Goal: Task Accomplishment & Management: Use online tool/utility

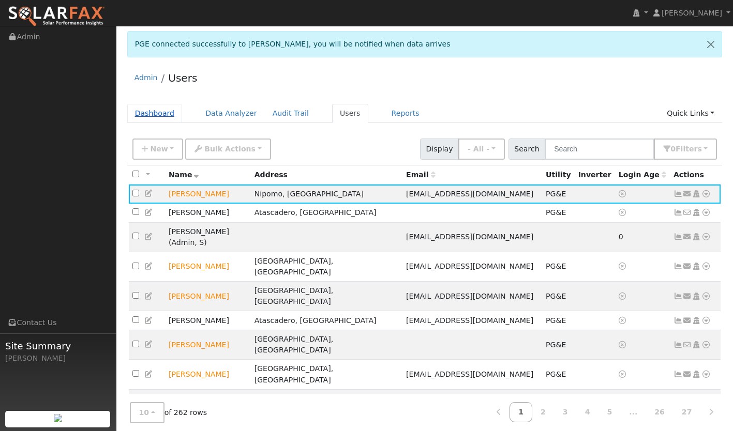
click at [149, 115] on link "Dashboard" at bounding box center [154, 113] width 55 height 19
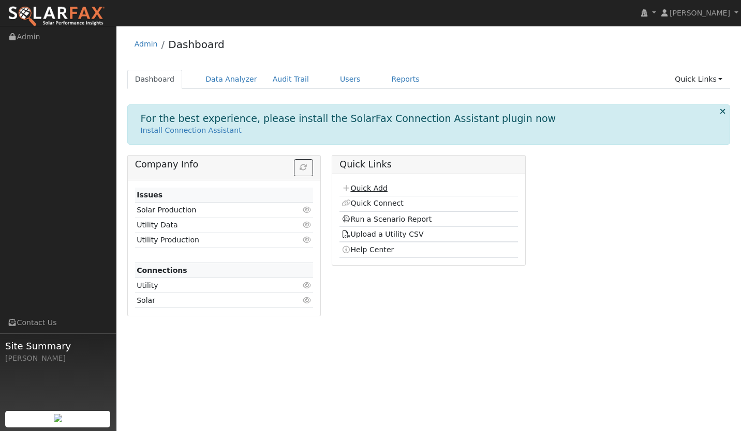
click at [360, 189] on link "Quick Add" at bounding box center [364, 188] width 46 height 8
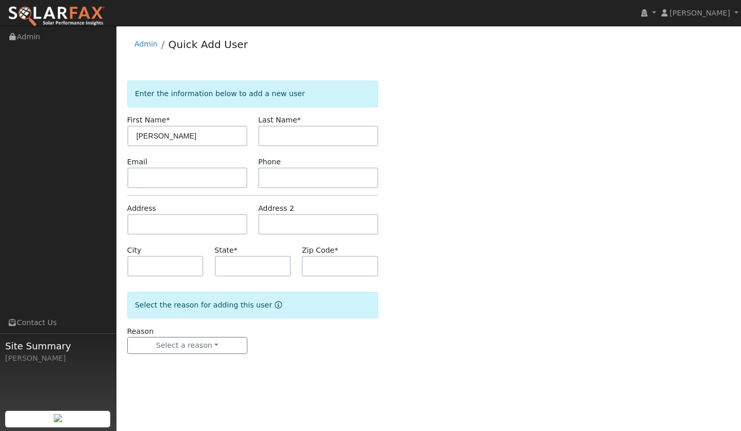
type input "[PERSON_NAME]"
click at [280, 142] on input "text" at bounding box center [318, 136] width 120 height 21
type input "Briton"
click at [158, 180] on input "text" at bounding box center [187, 178] width 120 height 21
paste input "brad@brittoncoaching.com"
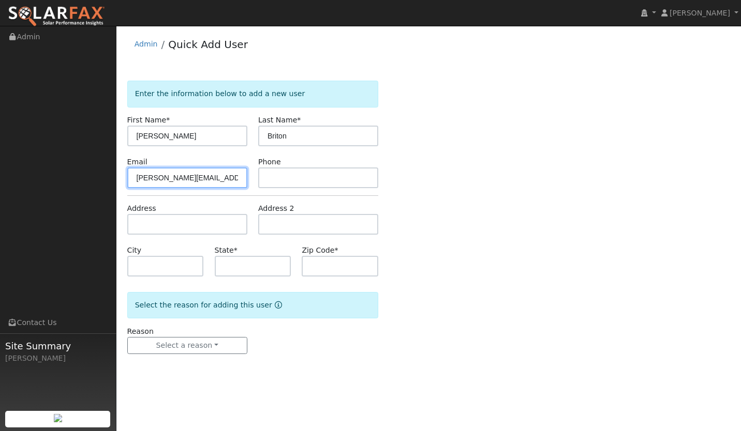
type input "brad@brittoncoaching.com"
click at [285, 175] on input "text" at bounding box center [318, 178] width 120 height 21
click at [214, 191] on form "Enter the information below to add a new user First Name * Brad Last Name * Bri…" at bounding box center [252, 228] width 251 height 294
click at [198, 227] on input "text" at bounding box center [187, 224] width 120 height 21
paste input "1601 Devaul Ranch Drive, San Luis Obispo, CA, USA"
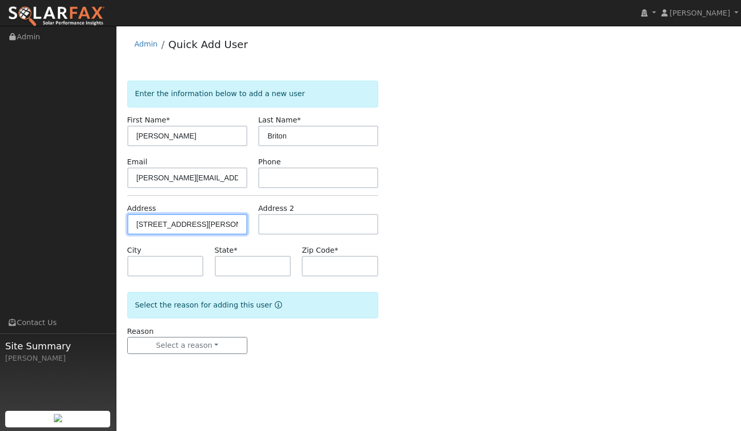
scroll to position [0, 64]
type input "1601 Devaul Ranch Drive"
type input "San Luis Obispo"
type input "CA"
type input "93405"
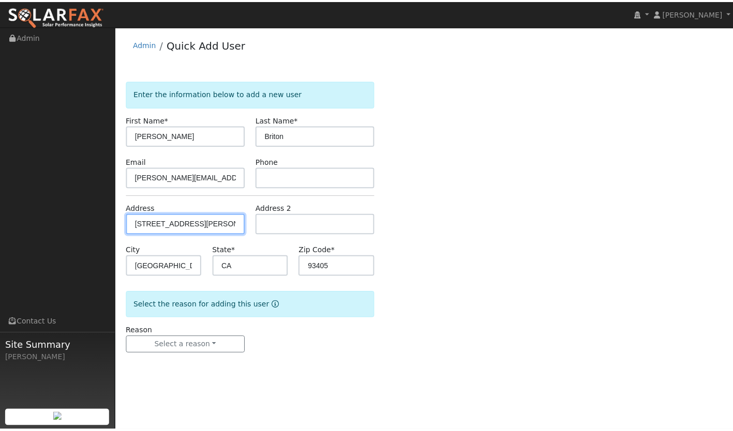
scroll to position [0, 0]
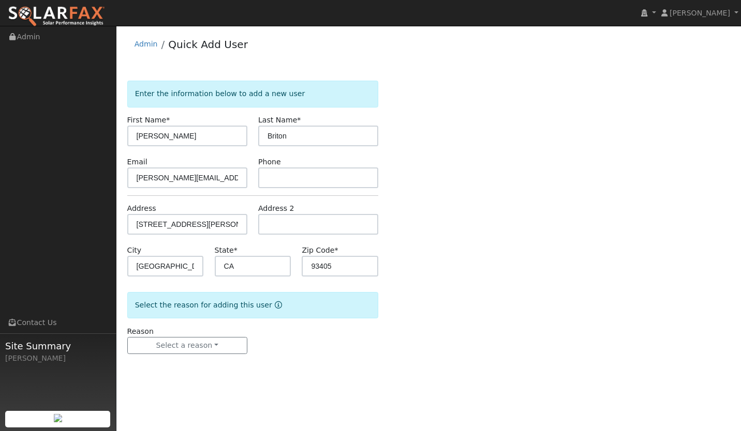
click at [183, 356] on form "Enter the information below to add a new user First Name * Brad Last Name * Bri…" at bounding box center [252, 228] width 251 height 294
click at [182, 337] on div "Reason Select a reason New lead New customer adding solar New customer has solar" at bounding box center [187, 340] width 131 height 28
click at [180, 339] on button "Select a reason" at bounding box center [187, 346] width 120 height 18
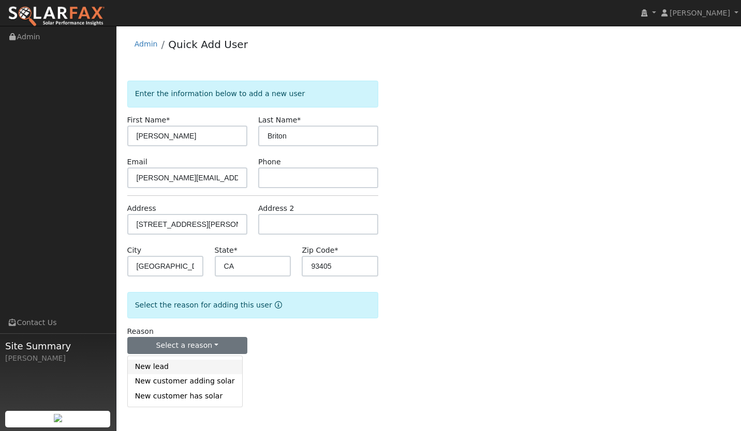
click at [163, 367] on link "New lead" at bounding box center [185, 367] width 114 height 14
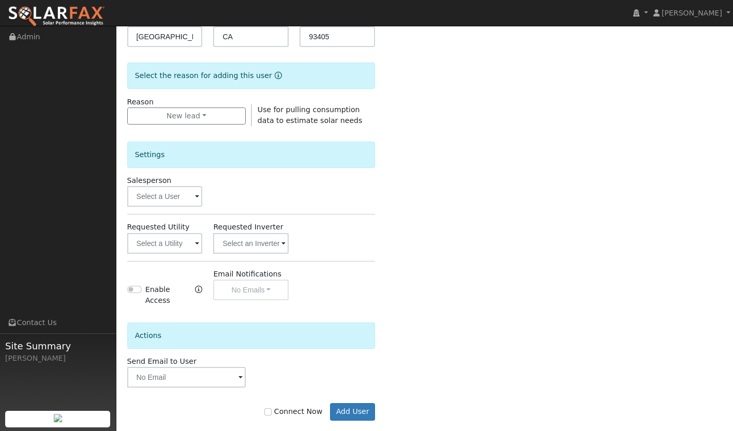
scroll to position [230, 0]
click at [170, 247] on input "text" at bounding box center [165, 243] width 76 height 21
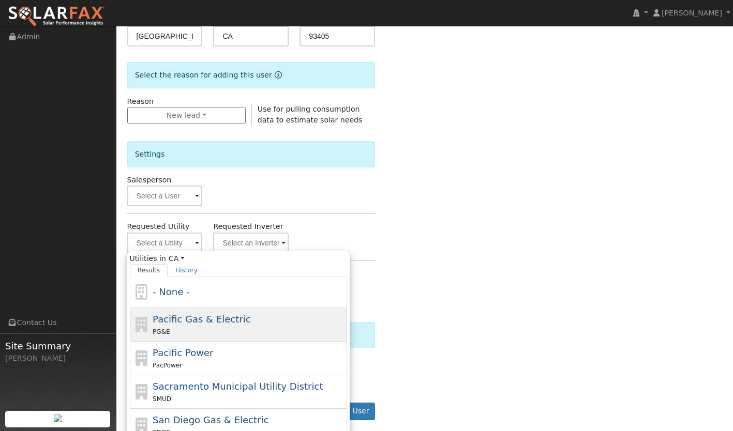
click at [174, 330] on div "PG&E" at bounding box center [249, 331] width 192 height 11
type input "Pacific Gas & Electric"
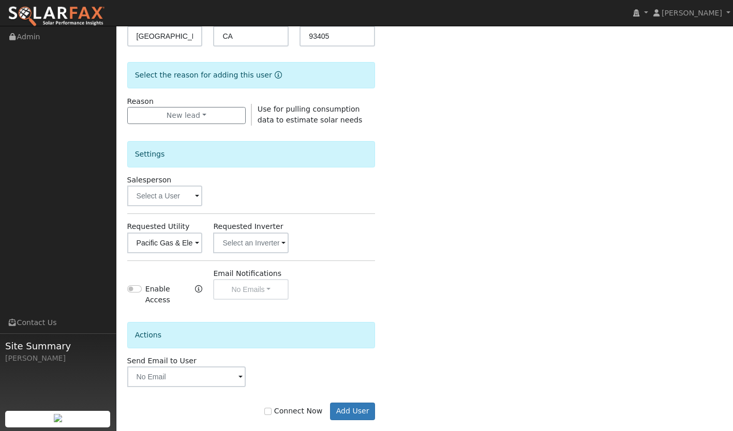
scroll to position [238, 0]
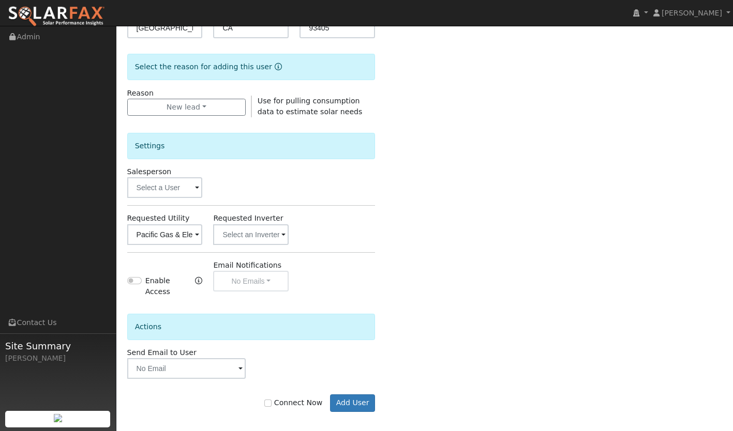
click at [287, 398] on label "Connect Now" at bounding box center [293, 403] width 58 height 11
click at [272, 400] on input "Connect Now" at bounding box center [267, 403] width 7 height 7
checkbox input "true"
click at [353, 396] on button "Add User" at bounding box center [352, 404] width 45 height 18
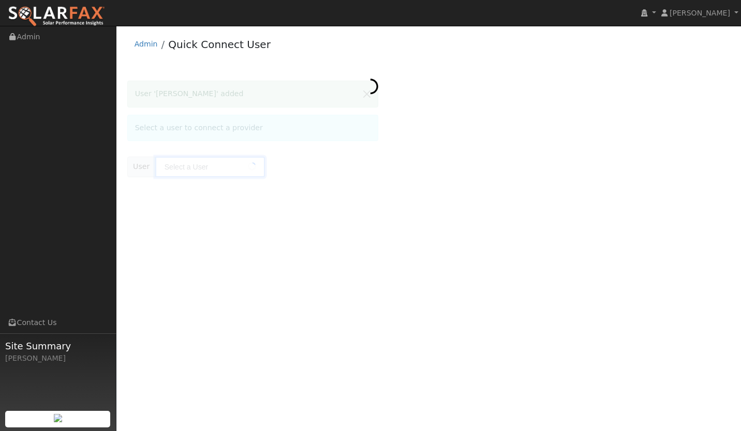
type input "Brad Briton"
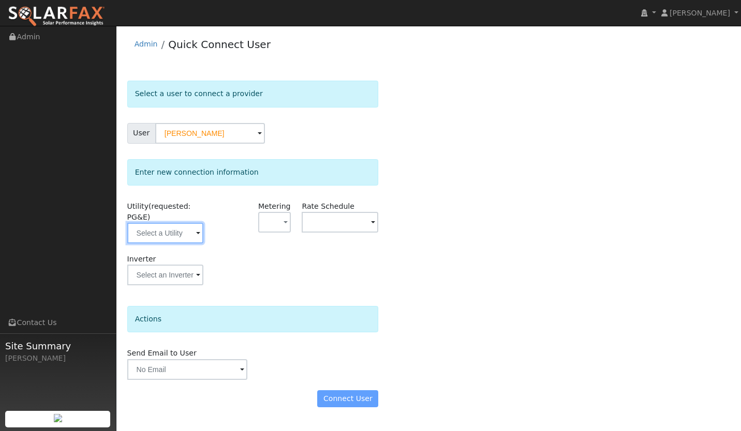
click at [159, 240] on input "text" at bounding box center [165, 233] width 77 height 21
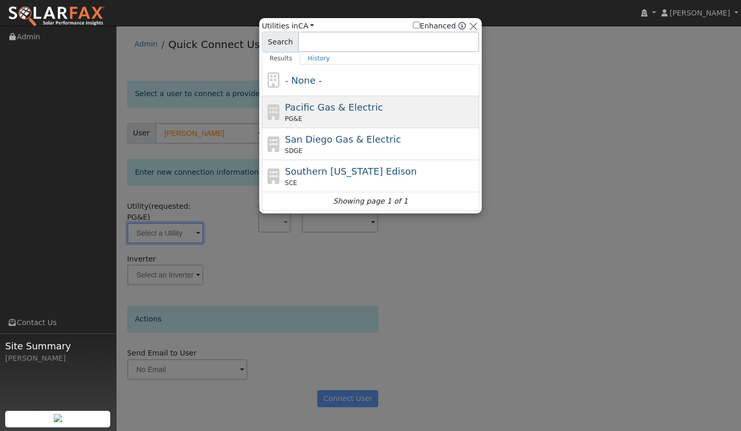
click at [312, 116] on div "PG&E" at bounding box center [381, 118] width 192 height 9
type input "PG&E"
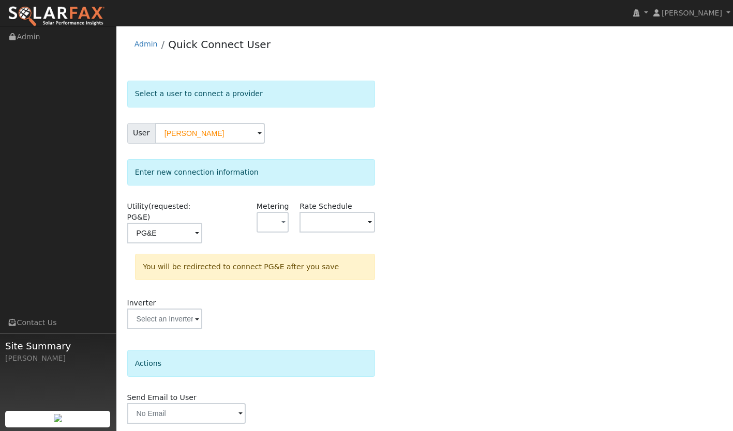
scroll to position [36, 0]
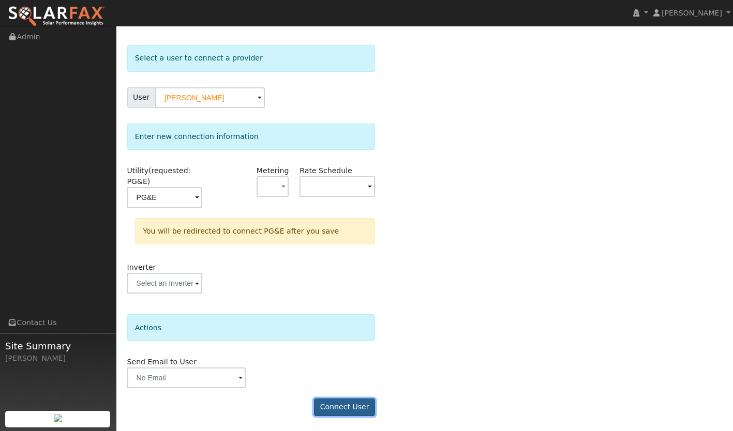
click at [348, 406] on button "Connect User" at bounding box center [344, 408] width 61 height 18
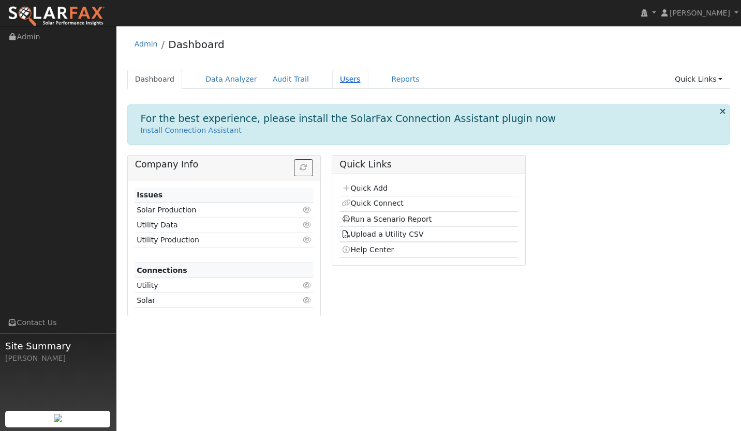
click at [332, 83] on link "Users" at bounding box center [350, 79] width 36 height 19
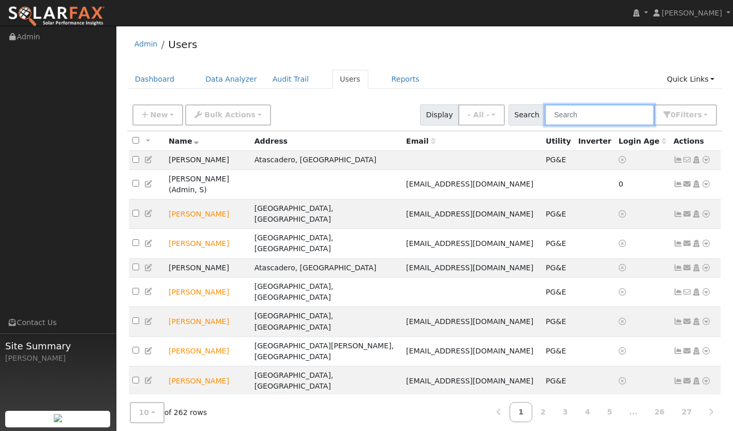
click at [607, 111] on input "text" at bounding box center [600, 114] width 110 height 21
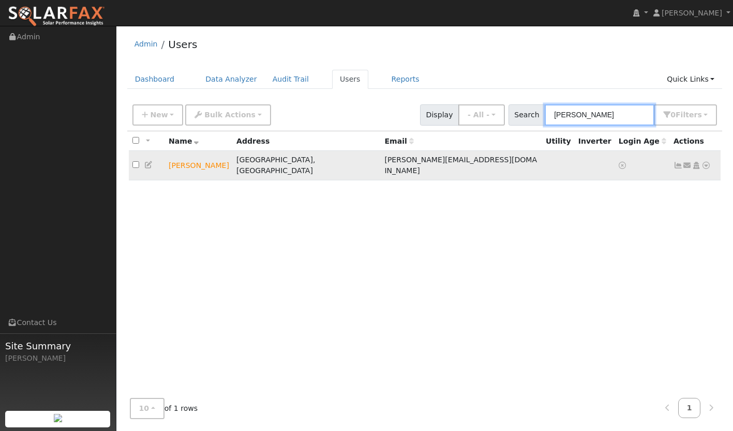
type input "brad"
click at [707, 162] on icon at bounding box center [705, 165] width 9 height 7
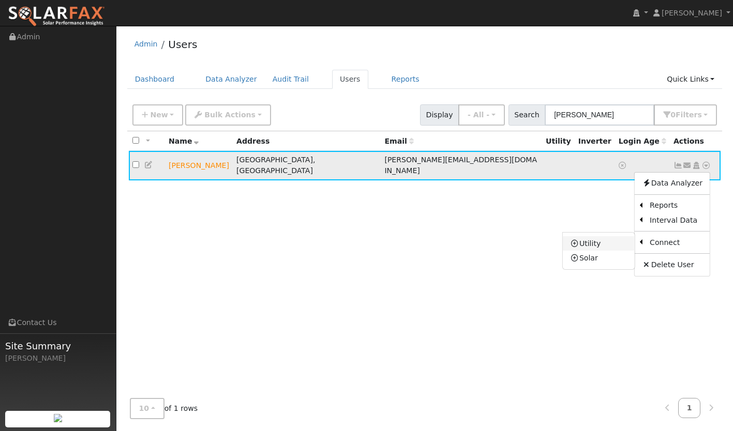
click at [615, 237] on link "Utility" at bounding box center [599, 243] width 72 height 14
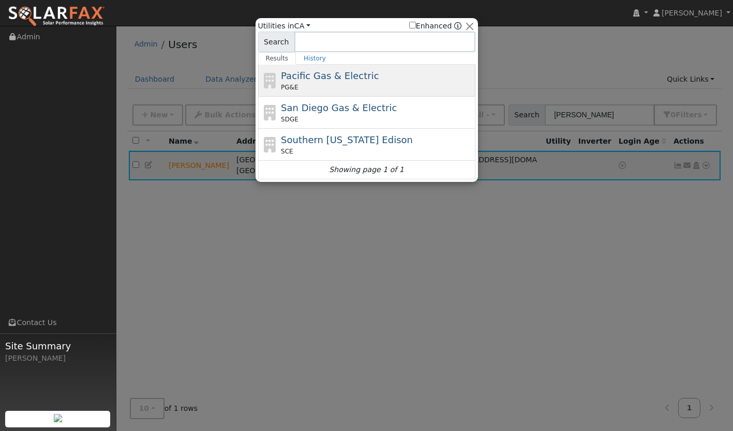
click at [348, 75] on span "Pacific Gas & Electric" at bounding box center [330, 75] width 98 height 11
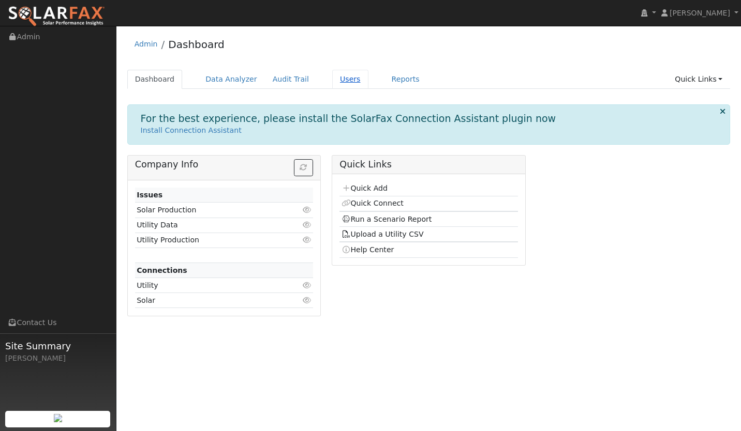
click at [332, 82] on link "Users" at bounding box center [350, 79] width 36 height 19
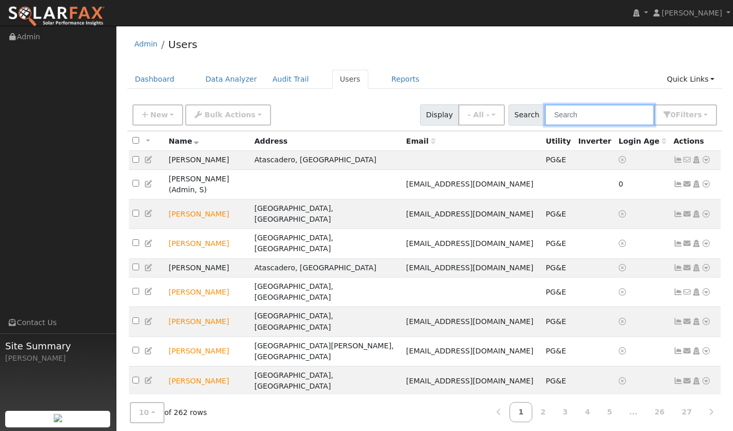
click at [582, 117] on input "text" at bounding box center [600, 114] width 110 height 21
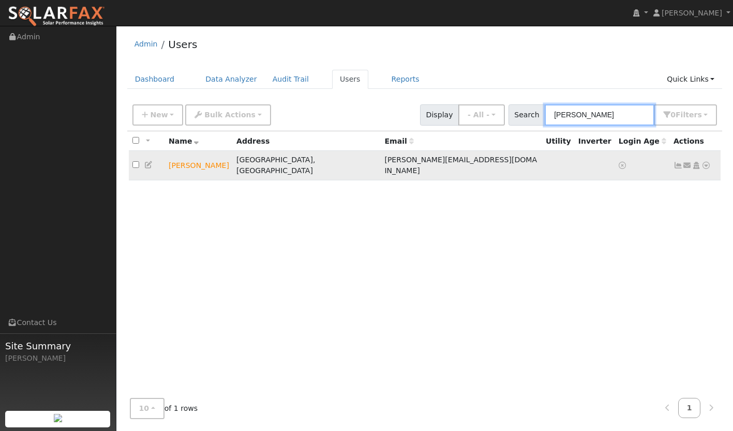
type input "brad"
click at [704, 162] on icon at bounding box center [705, 165] width 9 height 7
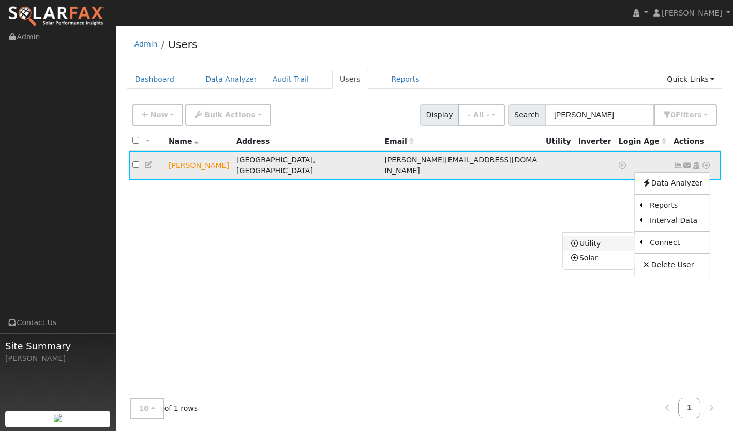
click at [621, 237] on link "Utility" at bounding box center [599, 243] width 72 height 14
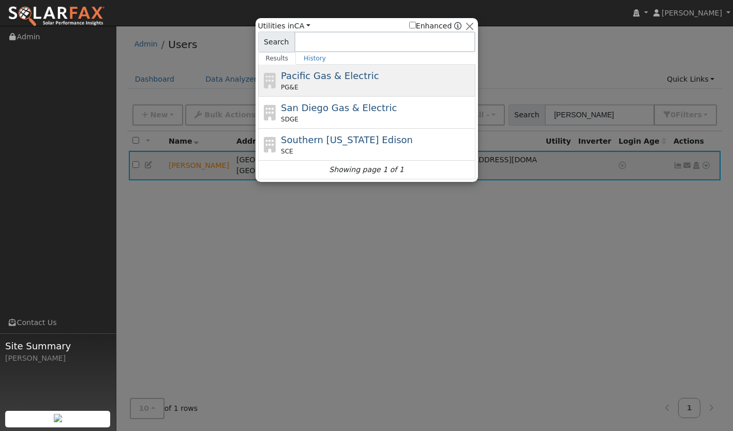
click at [390, 84] on div "PG&E" at bounding box center [377, 87] width 192 height 9
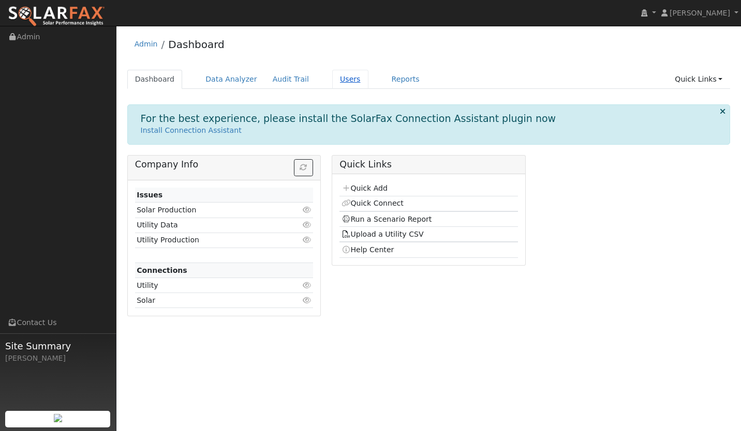
click at [332, 80] on link "Users" at bounding box center [350, 79] width 36 height 19
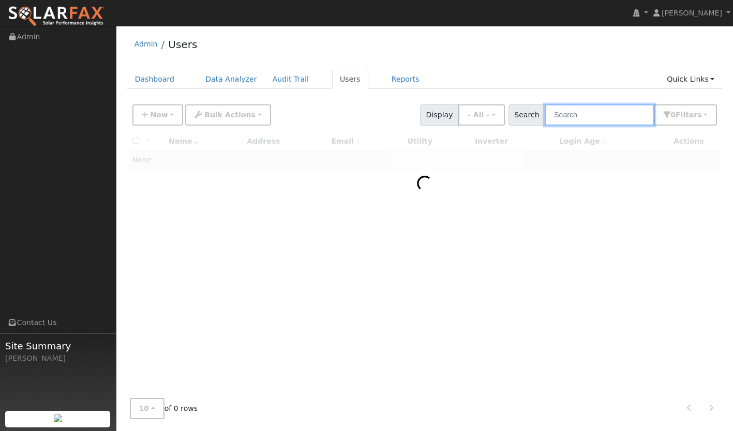
click at [581, 115] on input "text" at bounding box center [600, 114] width 110 height 21
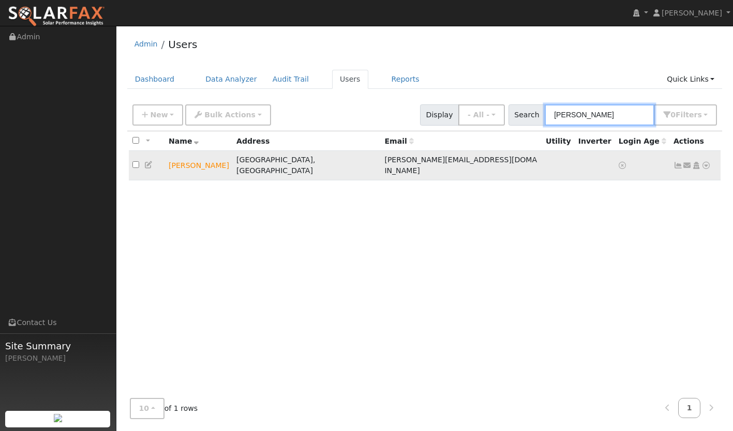
type input "brad briton"
click at [704, 163] on icon at bounding box center [705, 165] width 9 height 7
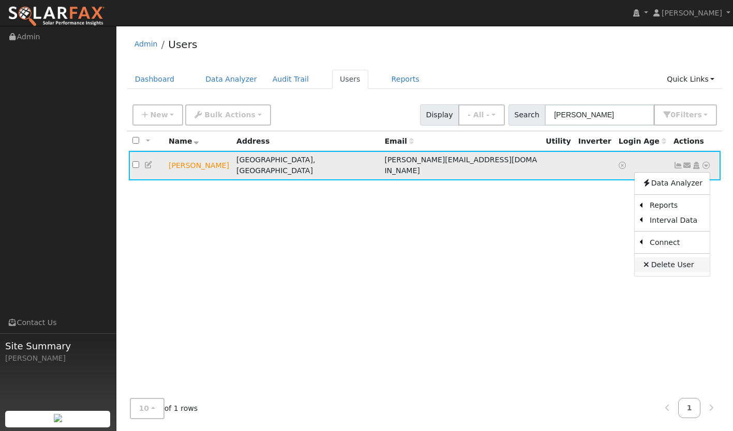
click at [675, 262] on link "Delete User" at bounding box center [672, 265] width 75 height 14
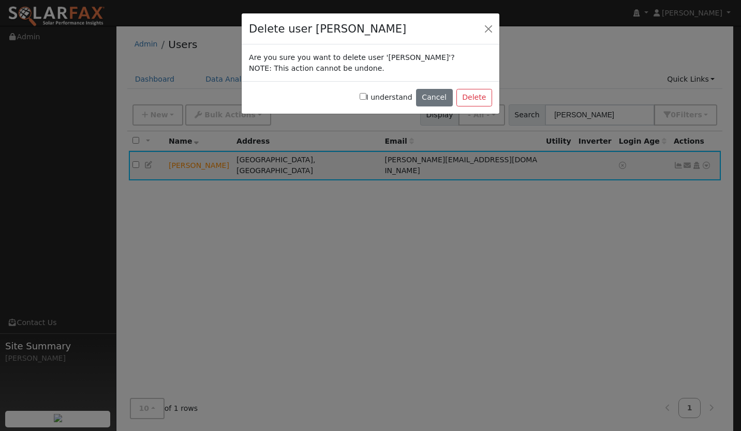
click at [373, 93] on label "I understand" at bounding box center [385, 97] width 53 height 11
click at [366, 93] on input "I understand" at bounding box center [362, 96] width 7 height 7
checkbox input "true"
click at [477, 100] on button "Delete" at bounding box center [474, 98] width 36 height 18
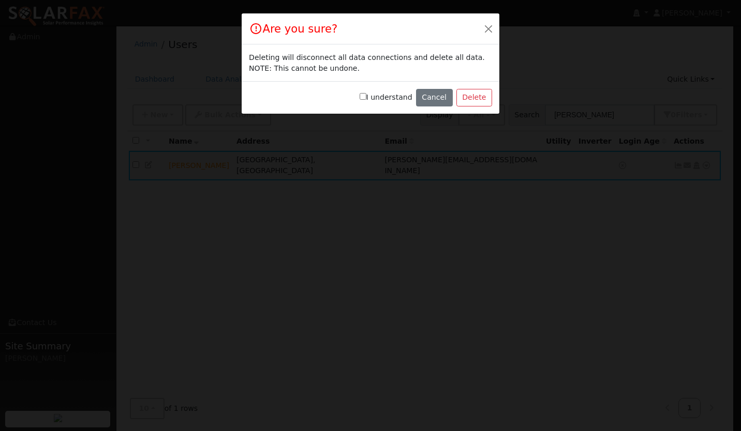
click at [388, 96] on label "I understand" at bounding box center [385, 97] width 53 height 11
click at [366, 96] on input "I understand" at bounding box center [362, 96] width 7 height 7
checkbox input "true"
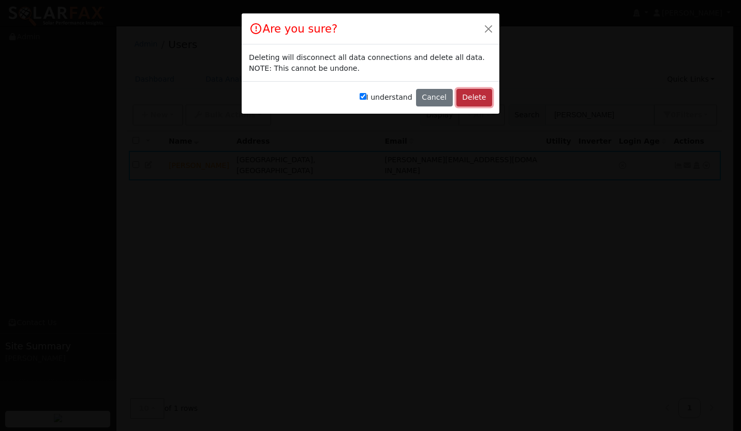
click at [467, 100] on button "Delete" at bounding box center [474, 98] width 36 height 18
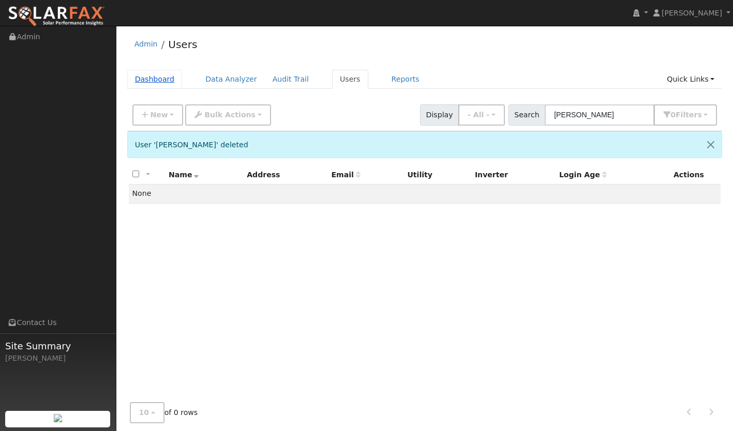
click at [164, 74] on link "Dashboard" at bounding box center [154, 79] width 55 height 19
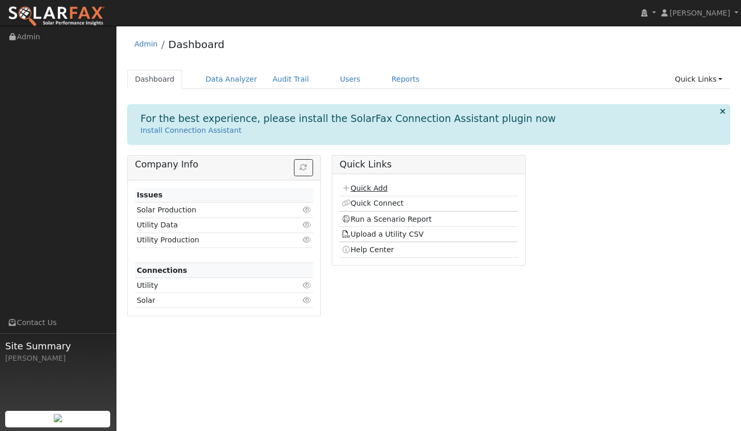
click at [367, 189] on link "Quick Add" at bounding box center [364, 188] width 46 height 8
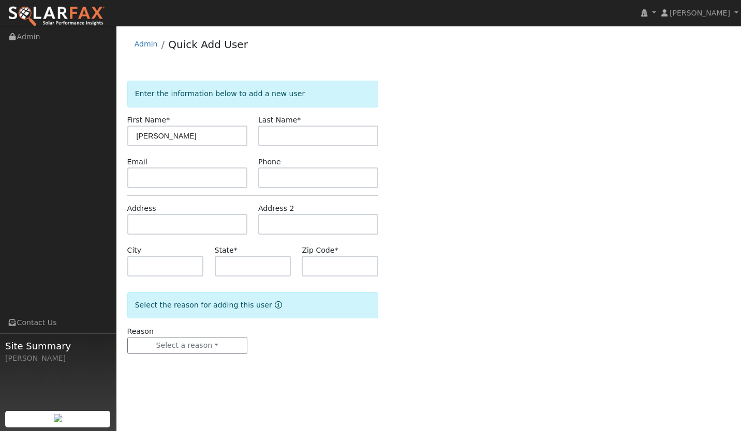
type input "[PERSON_NAME]"
type input "Briton"
type input "[PERSON_NAME][EMAIL_ADDRESS][DOMAIN_NAME]"
type input "[STREET_ADDRESS][PERSON_NAME]"
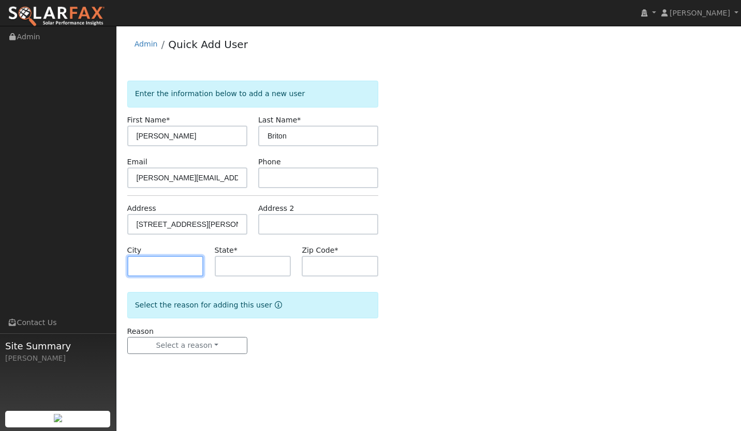
type input "[GEOGRAPHIC_DATA][PERSON_NAME]"
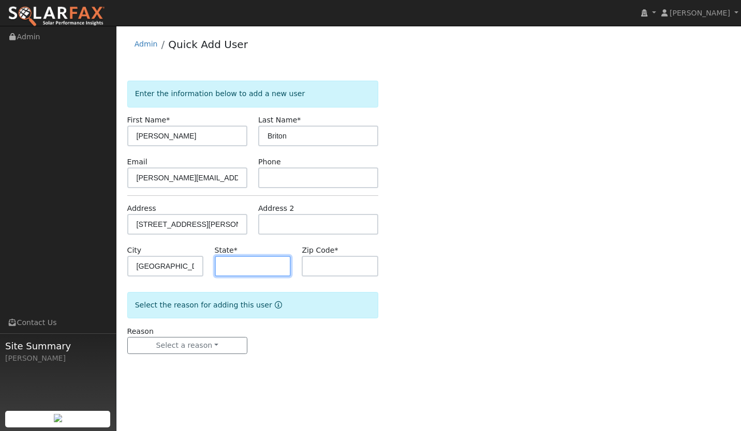
type input "CA"
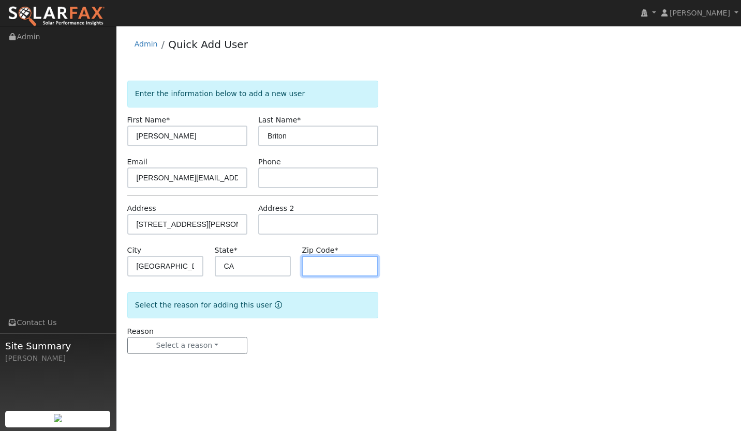
type input "93405"
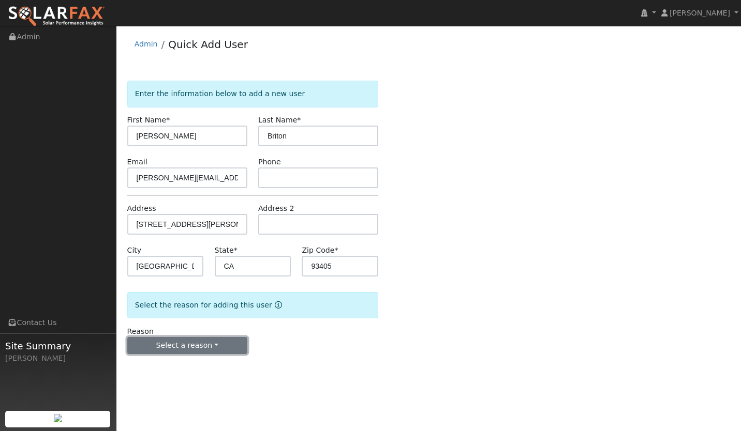
click at [172, 346] on button "Select a reason" at bounding box center [187, 346] width 120 height 18
click at [168, 362] on link "New lead" at bounding box center [185, 367] width 114 height 14
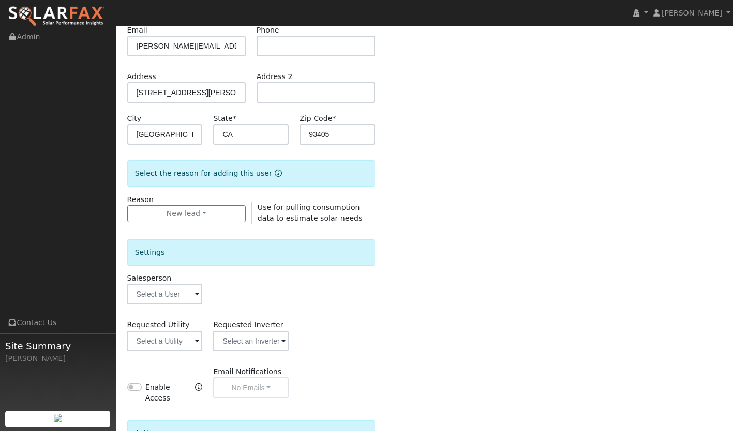
scroll to position [133, 0]
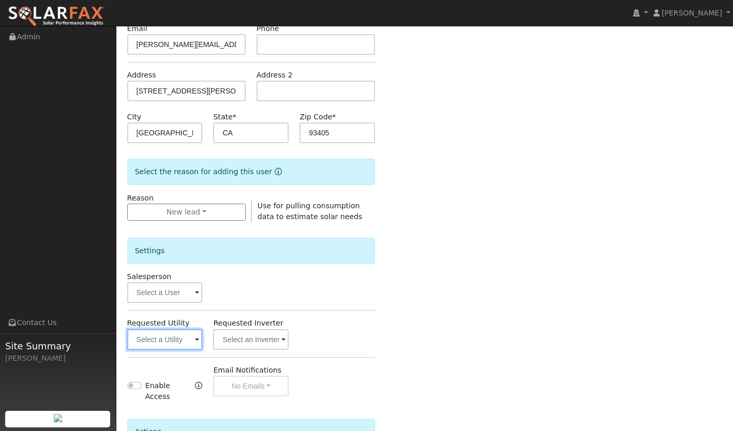
click at [191, 346] on input "text" at bounding box center [165, 339] width 76 height 21
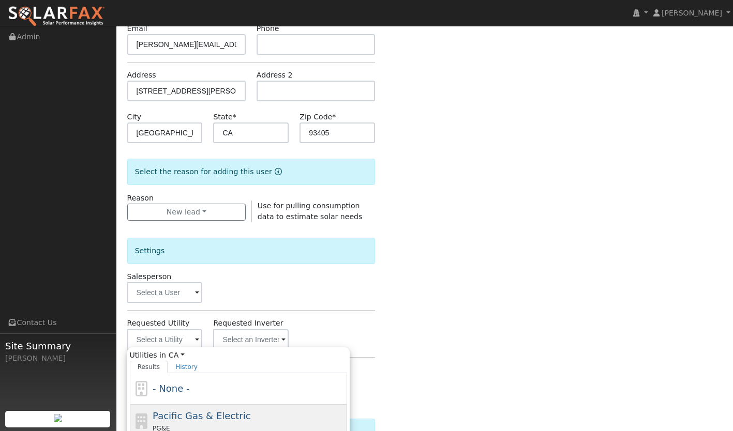
click at [170, 417] on span "Pacific Gas & Electric" at bounding box center [202, 416] width 98 height 11
type input "Pacific Gas & Electric"
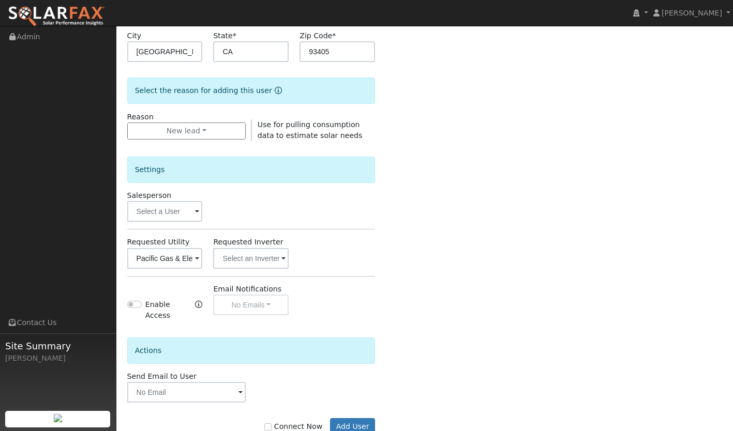
scroll to position [238, 0]
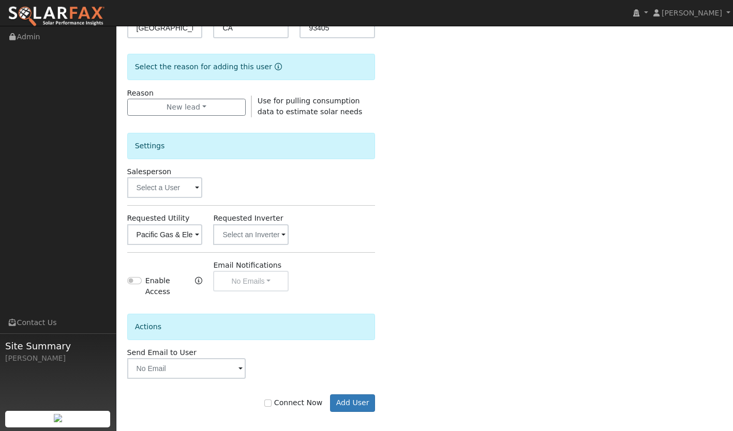
click at [281, 398] on label "Connect Now" at bounding box center [293, 403] width 58 height 11
click at [272, 400] on input "Connect Now" at bounding box center [267, 403] width 7 height 7
checkbox input "true"
click at [338, 400] on button "Add User" at bounding box center [352, 404] width 45 height 18
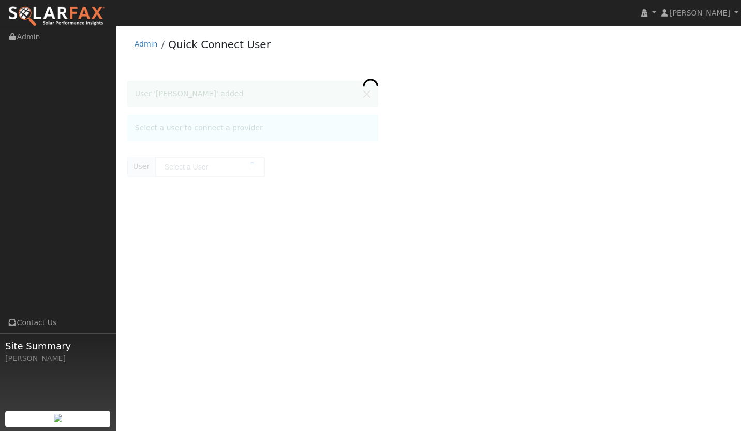
type input "[PERSON_NAME]"
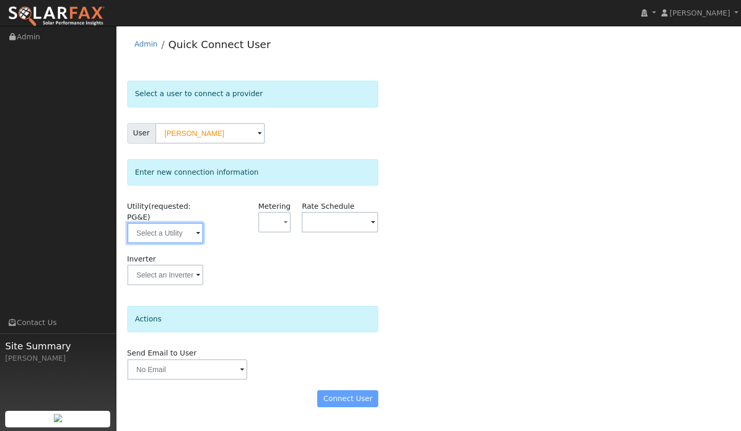
click at [169, 229] on input "text" at bounding box center [165, 233] width 77 height 21
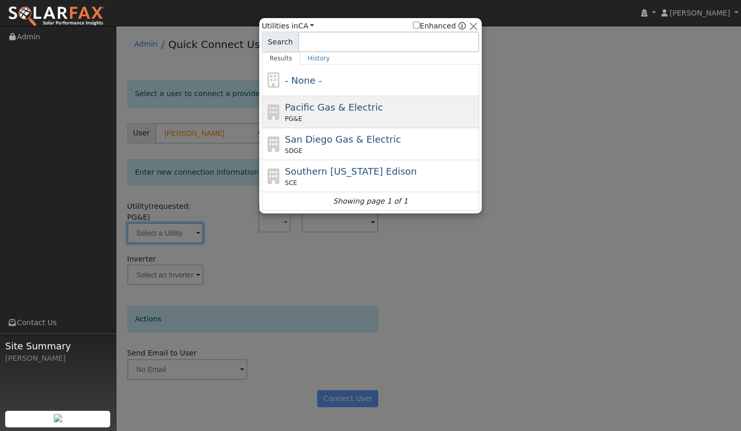
click at [334, 103] on span "Pacific Gas & Electric" at bounding box center [334, 107] width 98 height 11
type input "PG&E"
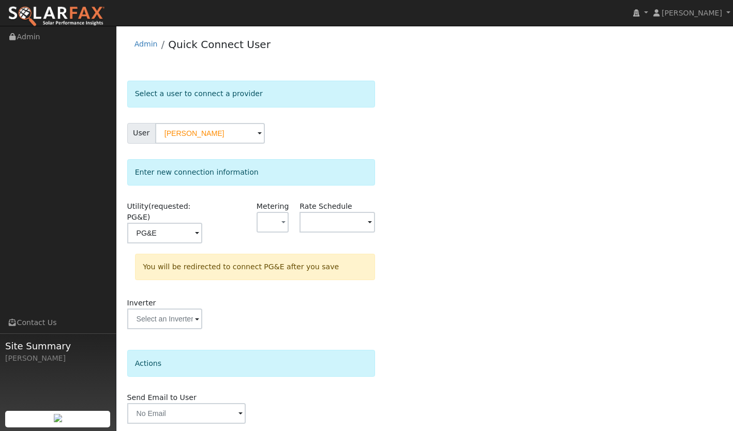
scroll to position [36, 0]
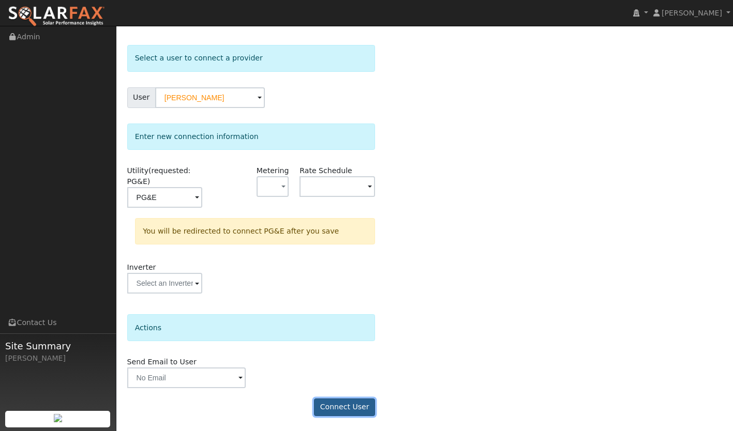
click at [352, 407] on button "Connect User" at bounding box center [344, 408] width 61 height 18
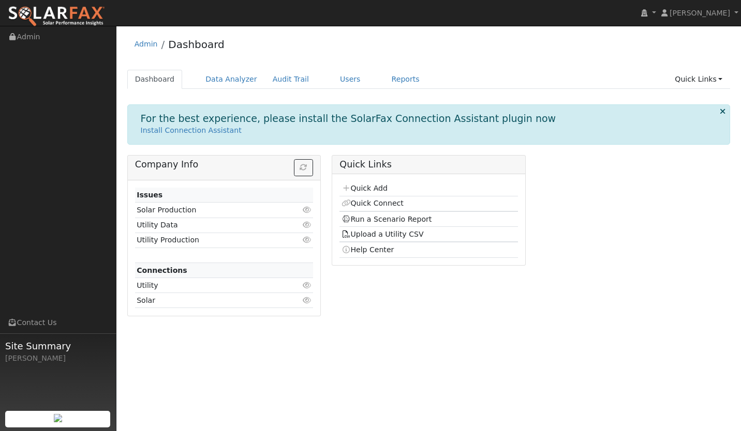
click at [330, 69] on div "Admin Dashboard Dashboard Data Analyzer Audit Trail Users Reports Quick Links Q…" at bounding box center [429, 177] width 614 height 293
click at [332, 78] on link "Users" at bounding box center [350, 79] width 36 height 19
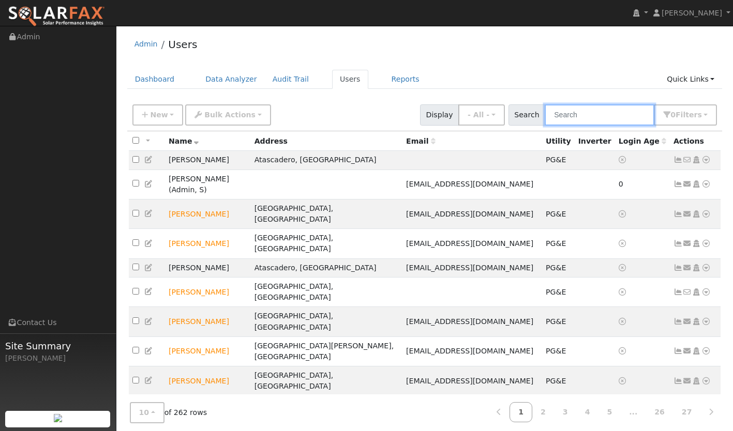
click at [579, 123] on input "text" at bounding box center [600, 114] width 110 height 21
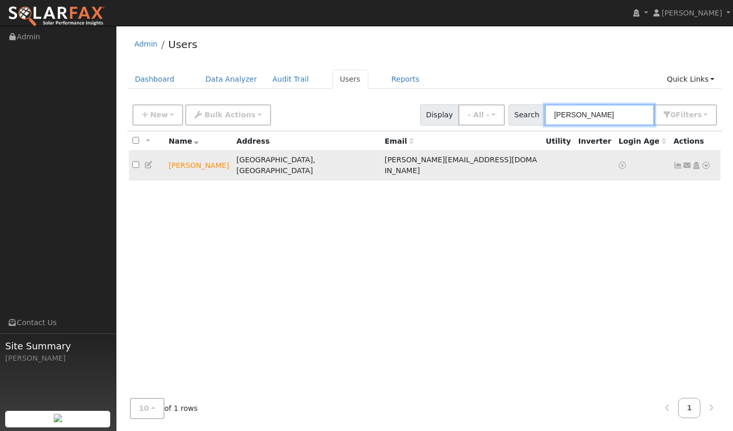
type input "brad briton"
click at [705, 162] on icon at bounding box center [705, 165] width 9 height 7
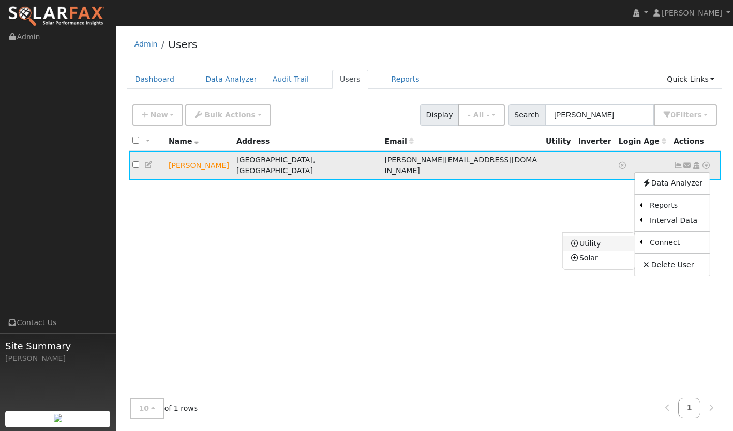
click at [591, 236] on link "Utility" at bounding box center [599, 243] width 72 height 14
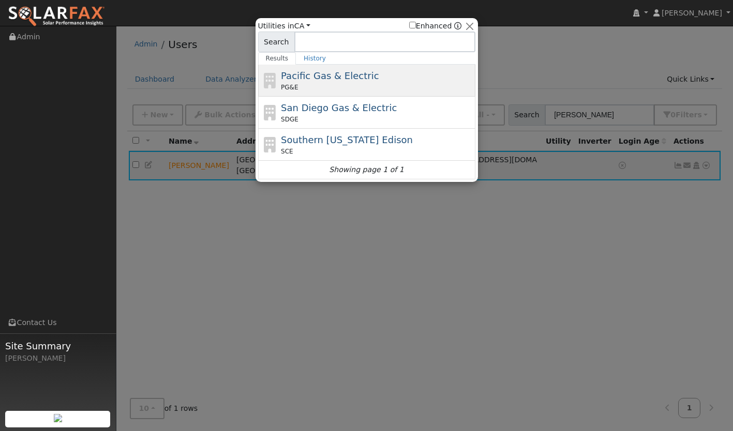
click at [334, 77] on span "Pacific Gas & Electric" at bounding box center [330, 75] width 98 height 11
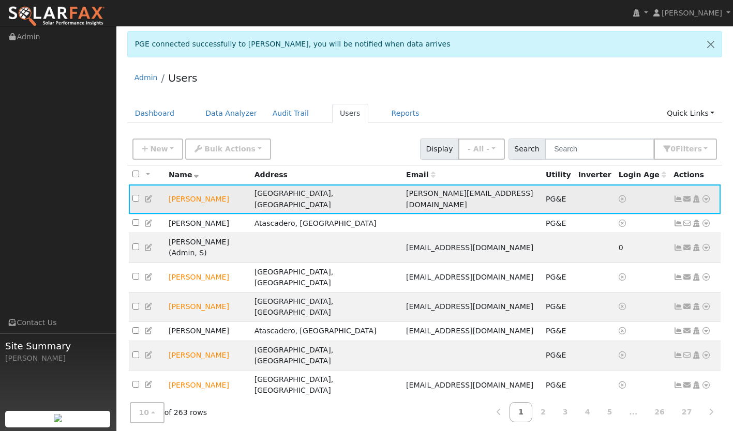
click at [676, 197] on icon at bounding box center [677, 198] width 9 height 7
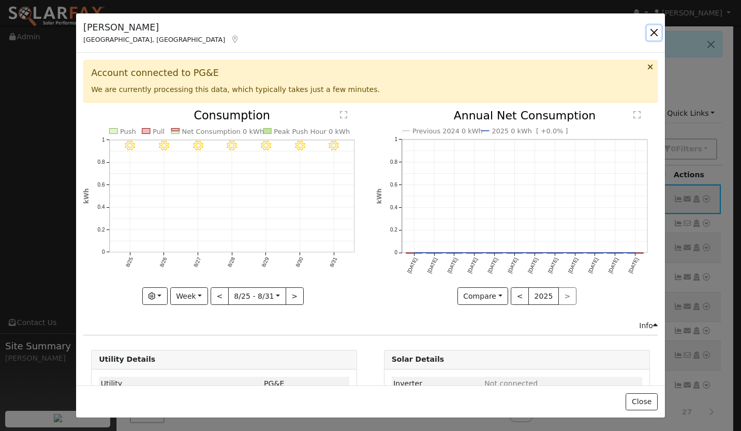
click at [653, 27] on button "button" at bounding box center [653, 32] width 14 height 14
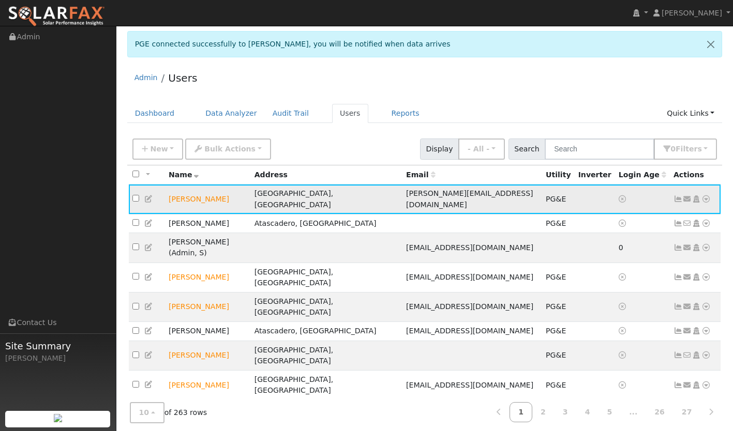
click at [703, 195] on icon at bounding box center [705, 198] width 9 height 7
click at [671, 192] on td "Send Email... Copy a Link Reset Password Open Access Data Analyzer Reports Scen…" at bounding box center [695, 199] width 51 height 29
click at [676, 195] on icon at bounding box center [677, 198] width 9 height 7
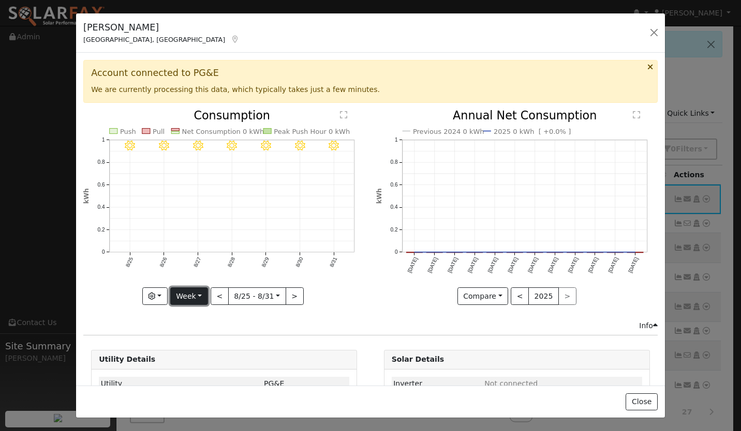
click at [192, 296] on button "Week" at bounding box center [189, 297] width 38 height 18
click at [194, 363] on link "Year" at bounding box center [207, 361] width 72 height 14
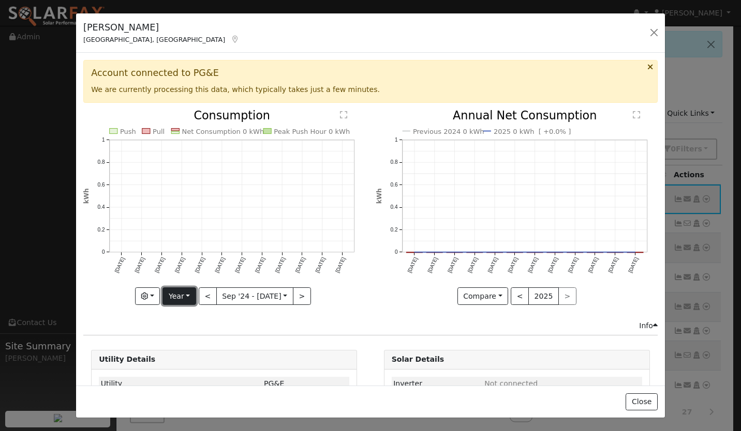
click at [174, 288] on button "Year" at bounding box center [178, 297] width 33 height 18
click at [179, 312] on link "Day" at bounding box center [199, 317] width 72 height 14
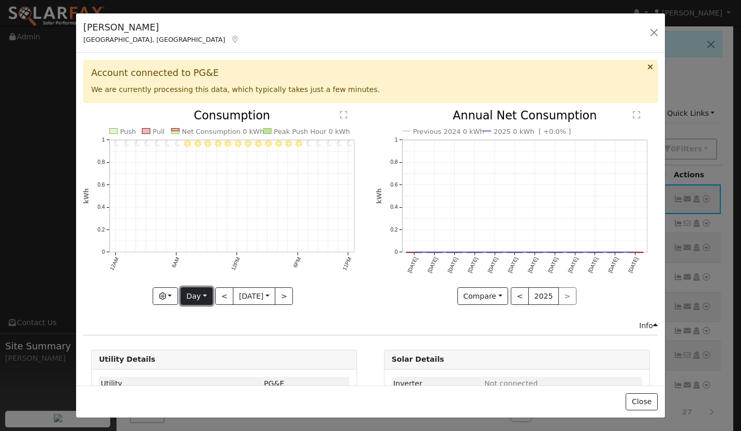
click at [201, 291] on button "Day" at bounding box center [196, 297] width 32 height 18
click at [206, 342] on link "Month" at bounding box center [217, 347] width 72 height 14
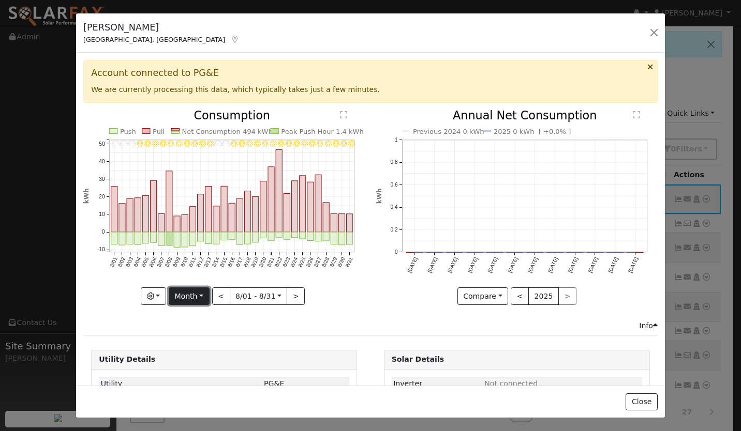
click at [190, 289] on button "Month" at bounding box center [189, 297] width 41 height 18
click at [187, 355] on link "Year" at bounding box center [205, 361] width 72 height 14
type input "2024-09-01"
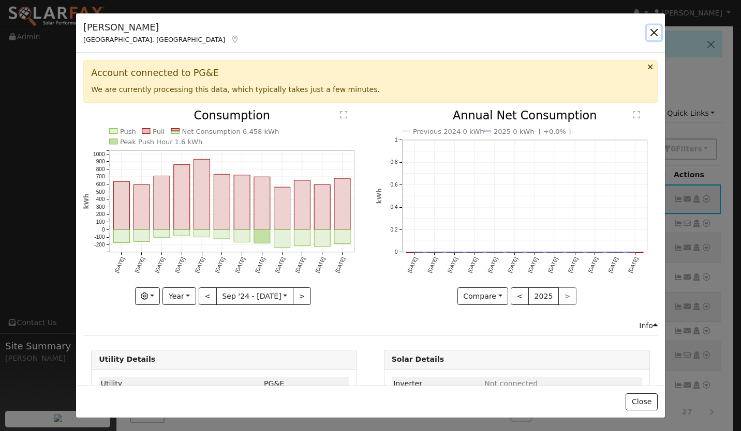
click at [655, 33] on button "button" at bounding box center [653, 32] width 14 height 14
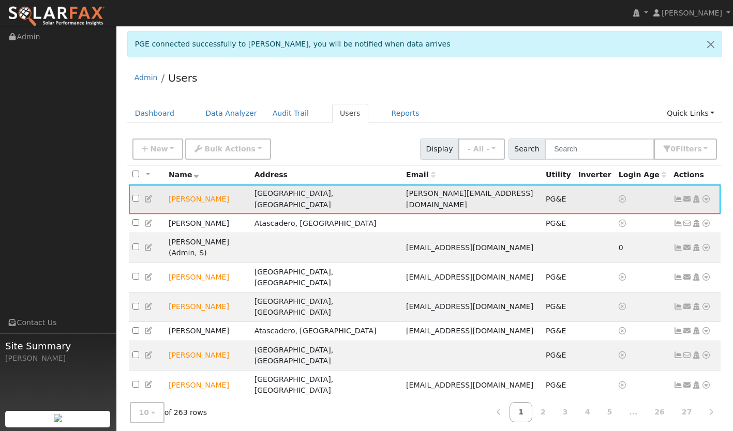
click at [706, 195] on icon at bounding box center [705, 198] width 9 height 7
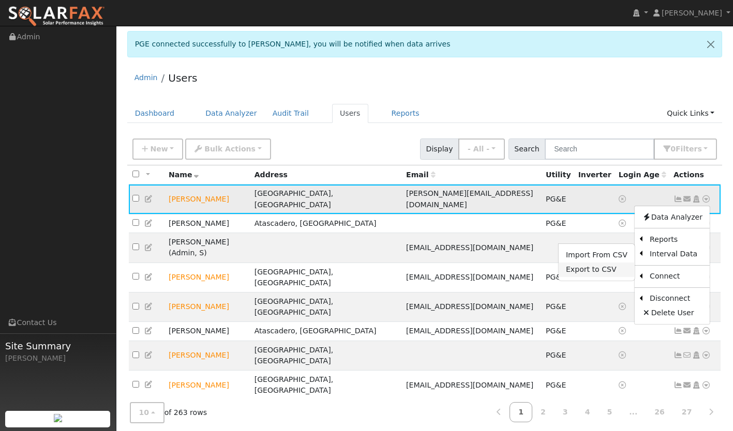
click at [594, 267] on link "Export to CSV" at bounding box center [597, 270] width 76 height 14
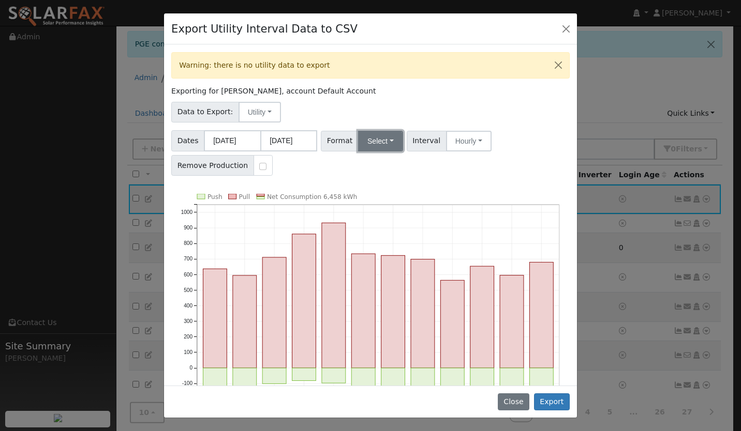
click at [365, 140] on button "Select" at bounding box center [380, 141] width 45 height 21
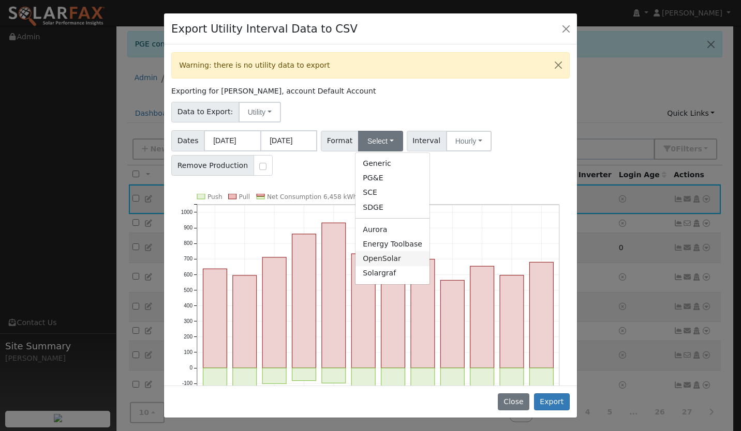
click at [375, 259] on link "OpenSolar" at bounding box center [392, 258] width 74 height 14
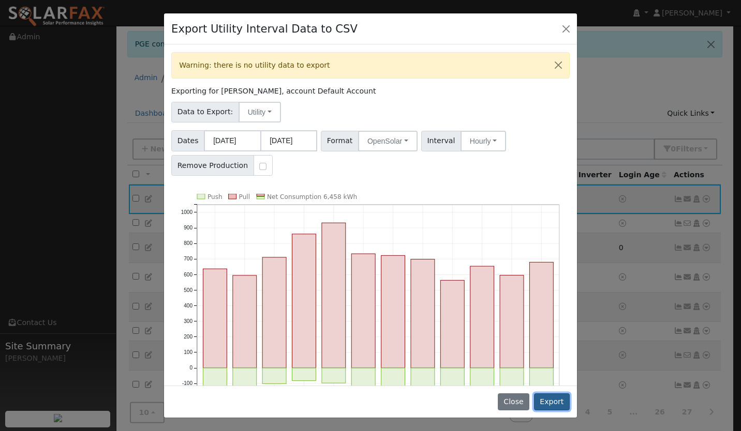
click at [551, 399] on button "Export" at bounding box center [552, 403] width 36 height 18
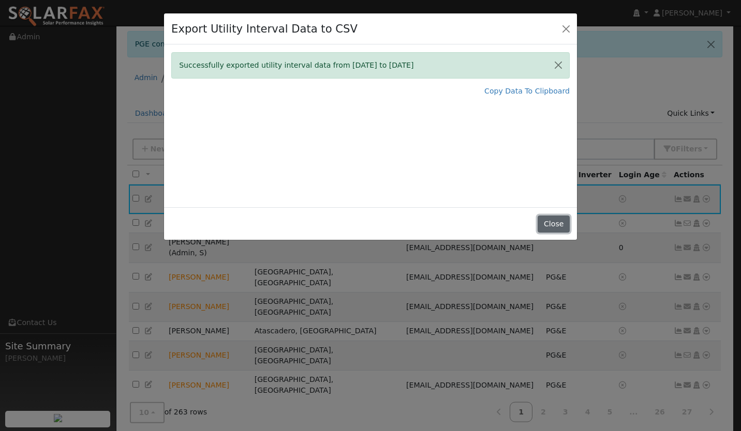
click at [550, 221] on button "Close" at bounding box center [553, 225] width 32 height 18
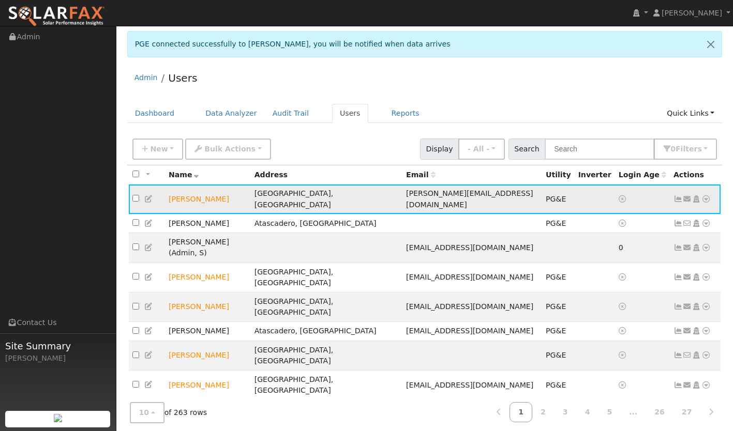
click at [704, 197] on icon at bounding box center [705, 198] width 9 height 7
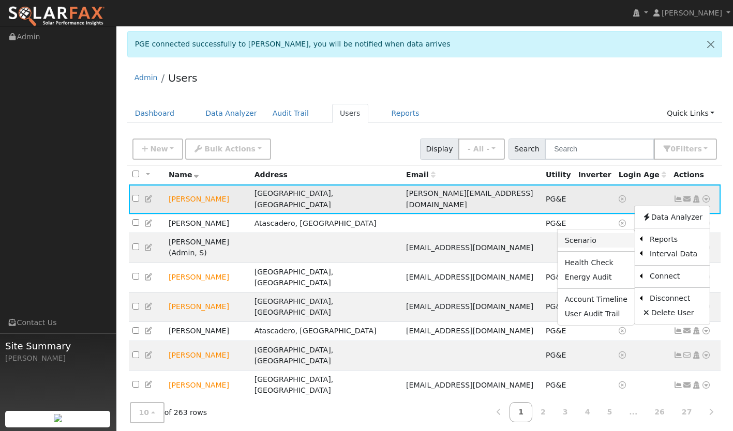
click at [599, 237] on link "Scenario" at bounding box center [595, 240] width 77 height 14
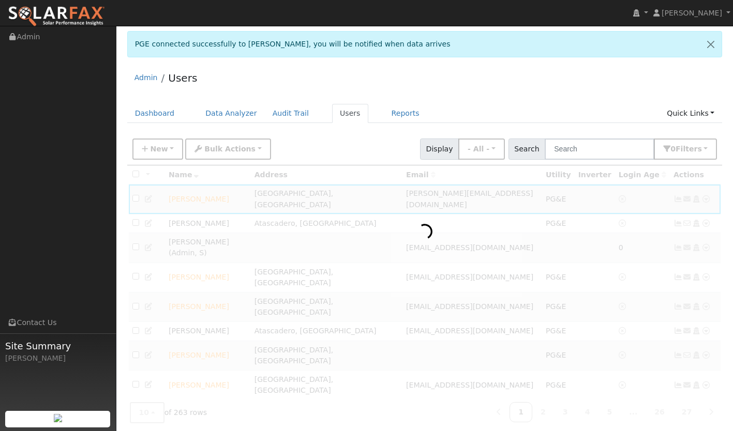
click at [599, 237] on div at bounding box center [424, 331] width 595 height 333
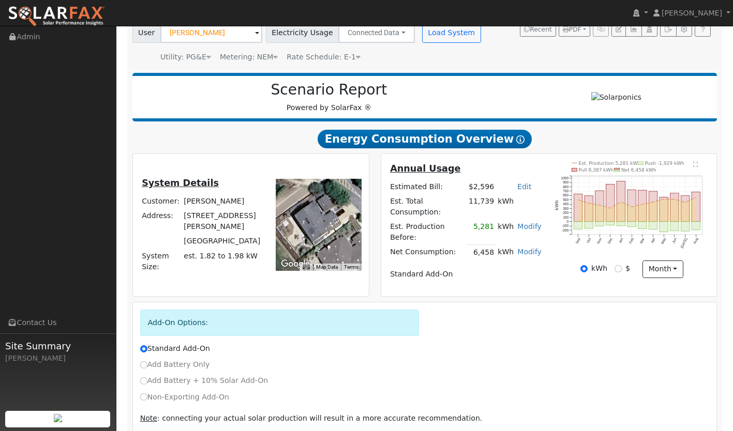
scroll to position [115, 0]
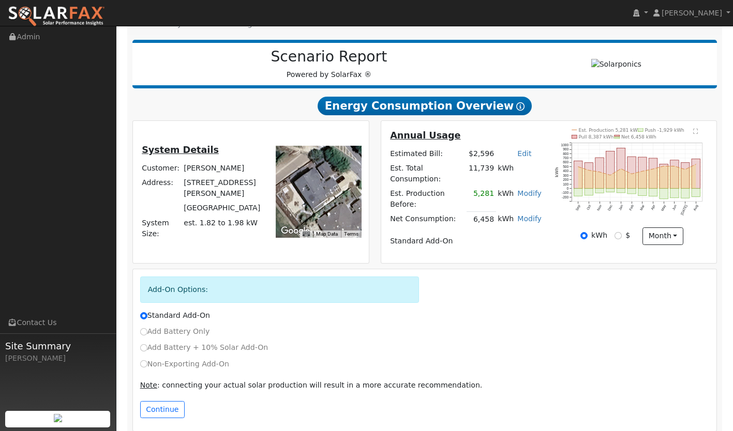
click at [186, 326] on label "Add Battery Only" at bounding box center [175, 331] width 70 height 11
click at [147, 328] on input "Add Battery Only" at bounding box center [143, 331] width 7 height 7
radio input "true"
radio input "false"
click at [159, 401] on button "Continue" at bounding box center [162, 410] width 44 height 18
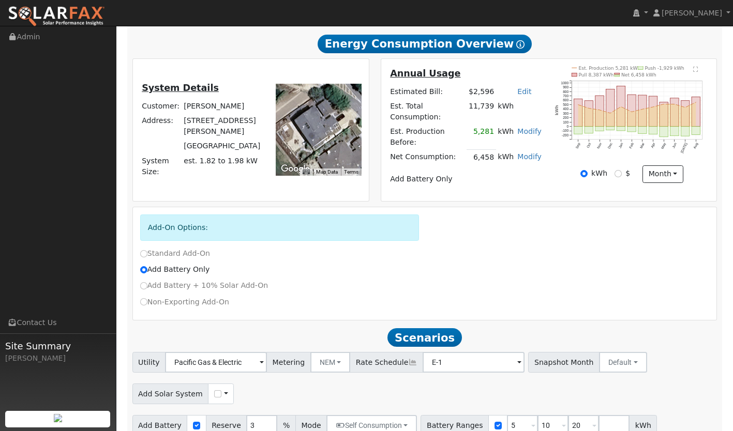
scroll to position [183, 0]
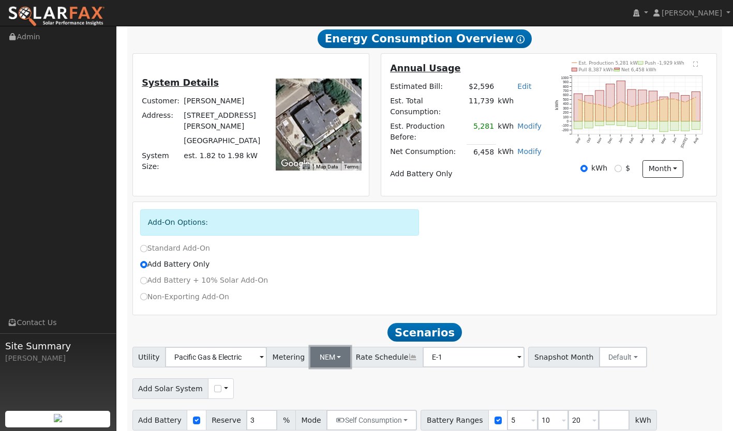
click at [324, 347] on button "NEM" at bounding box center [330, 357] width 40 height 21
click at [327, 298] on div "Add-On Options: Standard Add-On Add Battery Only Add Battery + 10% Solar Add-On…" at bounding box center [425, 258] width 584 height 113
click at [246, 418] on input "3" at bounding box center [261, 420] width 31 height 21
type input "30"
click at [279, 375] on div "Add Solar System Use CSV Data" at bounding box center [424, 387] width 589 height 24
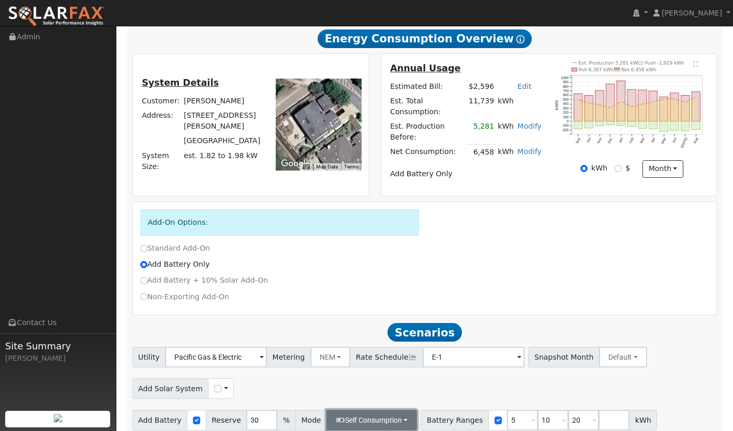
click at [373, 410] on button "Self Consumption" at bounding box center [371, 420] width 91 height 21
click at [428, 375] on div "Add Solar System Use CSV Data" at bounding box center [424, 387] width 589 height 24
click at [507, 414] on input "5" at bounding box center [522, 420] width 31 height 21
type input "10"
type input "20"
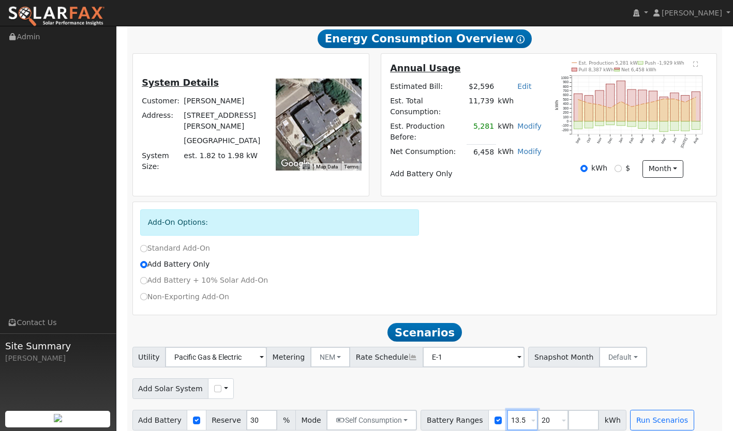
type input "13.5"
click at [537, 410] on input "20" at bounding box center [552, 420] width 31 height 21
type input "27"
click at [637, 413] on button "Run Scenarios" at bounding box center [662, 420] width 64 height 21
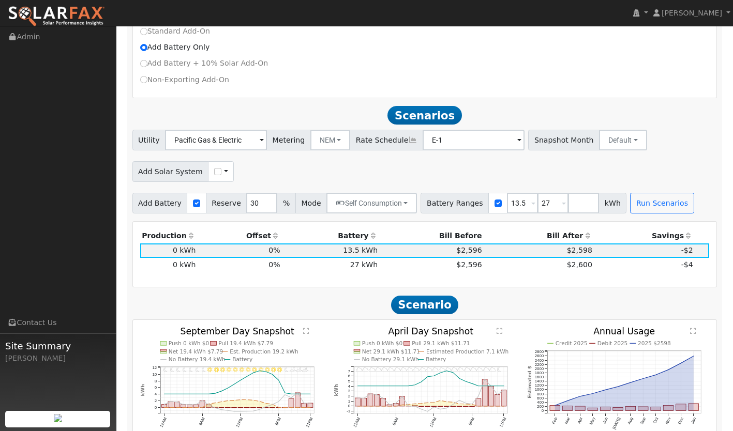
scroll to position [399, 0]
click at [327, 130] on button "NEM" at bounding box center [330, 140] width 40 height 21
click at [316, 171] on link "NBT" at bounding box center [337, 178] width 72 height 14
type input "E-ELEC"
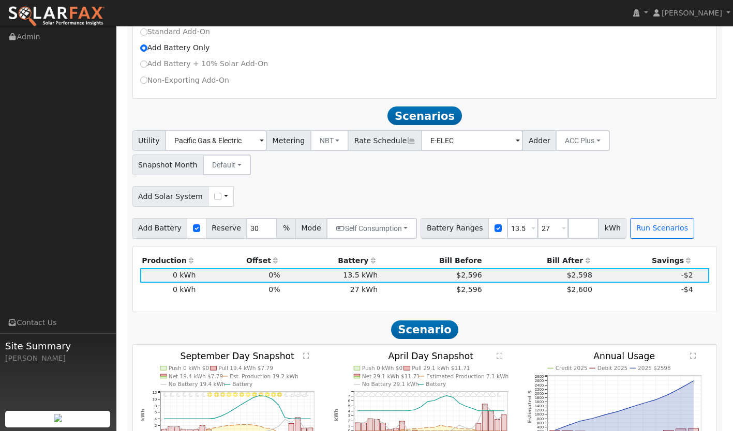
click at [439, 183] on div "Add Solar System Use CSV Data" at bounding box center [424, 195] width 589 height 24
click at [630, 218] on button "Run Scenarios" at bounding box center [662, 228] width 64 height 21
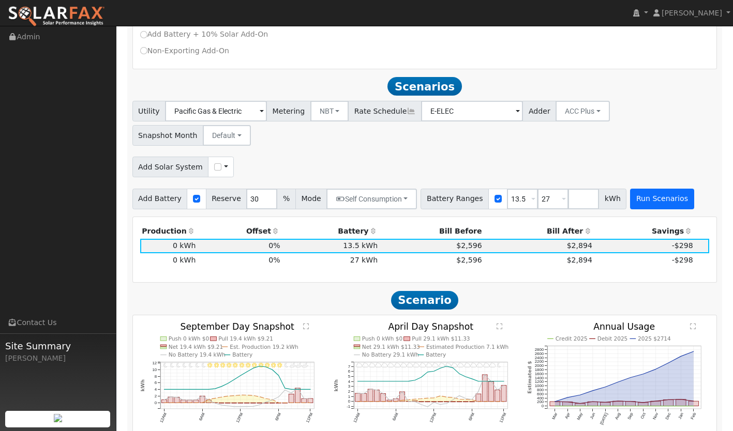
scroll to position [464, 0]
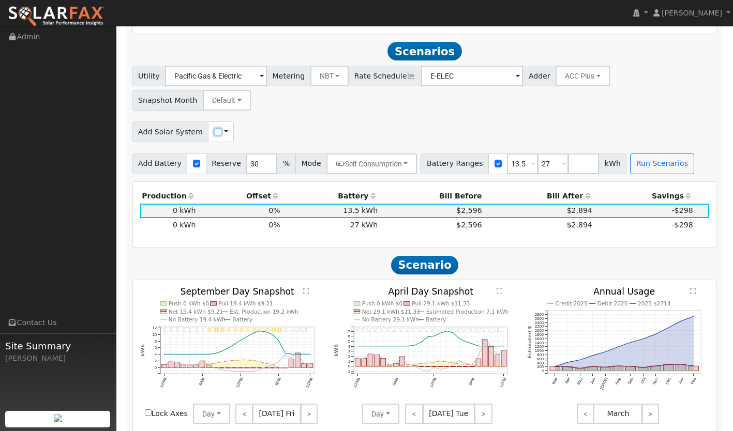
click at [214, 128] on input "checkbox" at bounding box center [217, 131] width 7 height 7
checkbox input "true"
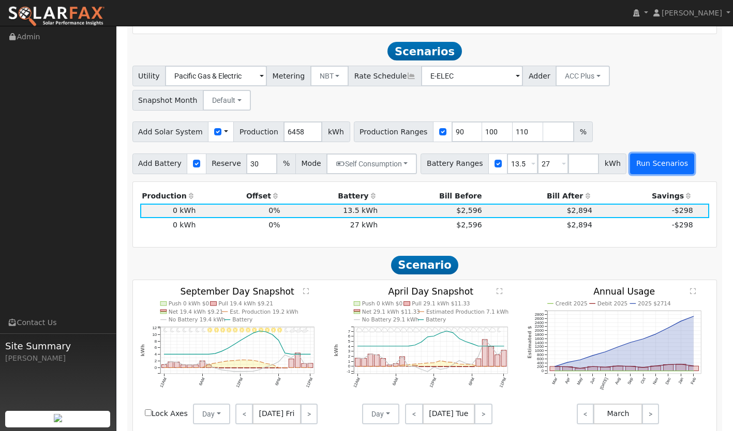
click at [639, 154] on button "Run Scenarios" at bounding box center [662, 164] width 64 height 21
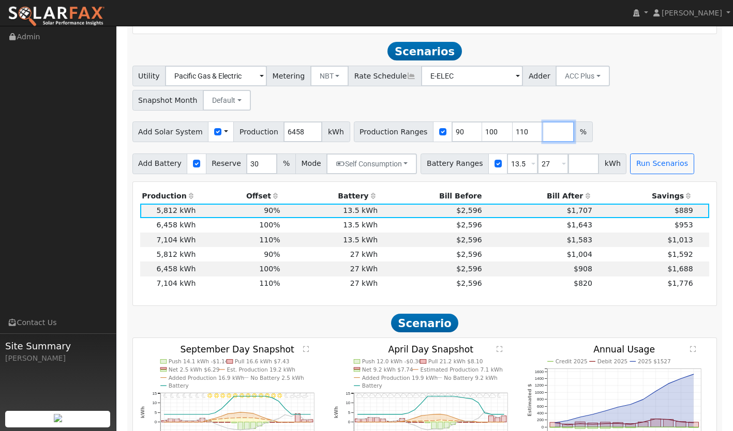
click at [543, 122] on input "number" at bounding box center [558, 132] width 31 height 21
type input "150"
click at [701, 149] on div "Add Battery Reserve 30 % Mode Self Consumption Self Consumption Peak Savings AC…" at bounding box center [424, 161] width 589 height 24
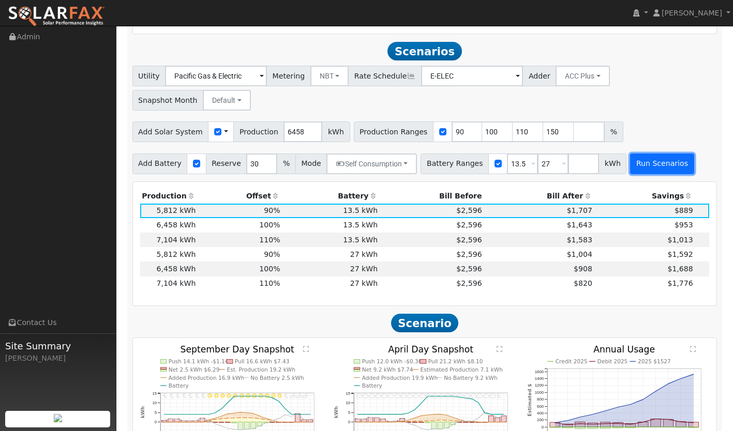
click at [644, 154] on button "Run Scenarios" at bounding box center [662, 164] width 64 height 21
